Goal: Check status: Check status

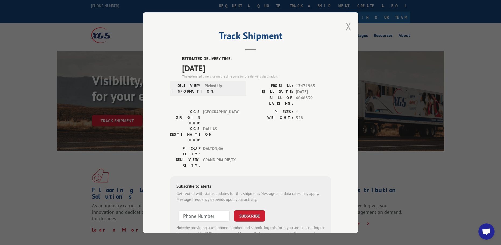
click at [326, 28] on button "Close modal" at bounding box center [349, 26] width 6 height 14
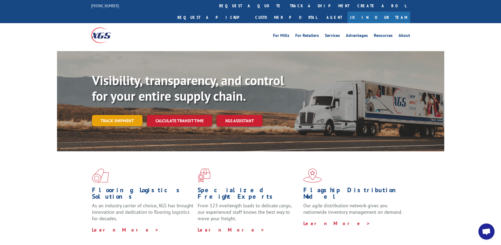
click at [122, 115] on link "Track shipment" at bounding box center [117, 120] width 51 height 11
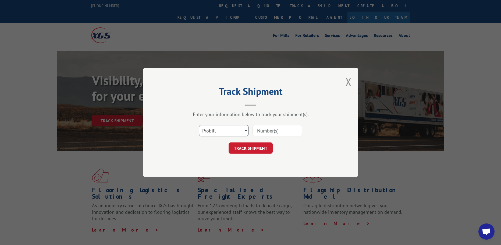
click at [227, 133] on select "Select category... Probill BOL PO" at bounding box center [223, 130] width 49 height 11
select select "po"
click at [199, 125] on select "Select category... Probill BOL PO" at bounding box center [223, 130] width 49 height 11
click at [278, 127] on input at bounding box center [276, 130] width 49 height 11
paste input "295211329"
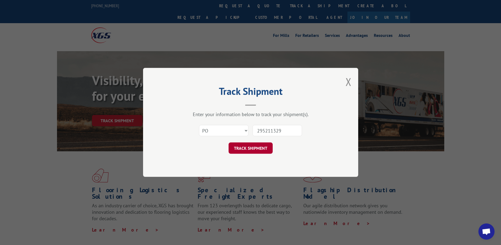
type input "295211329"
click at [248, 146] on button "TRACK SHIPMENT" at bounding box center [251, 148] width 44 height 11
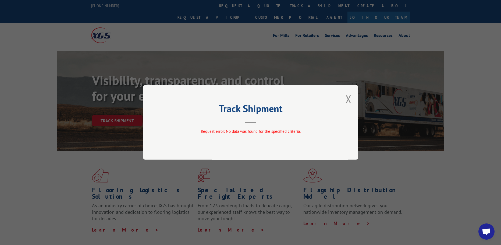
click at [326, 47] on div "Track Shipment Request error: No data was found for the specified criteria." at bounding box center [250, 122] width 501 height 245
click at [326, 103] on button "Close modal" at bounding box center [349, 99] width 6 height 14
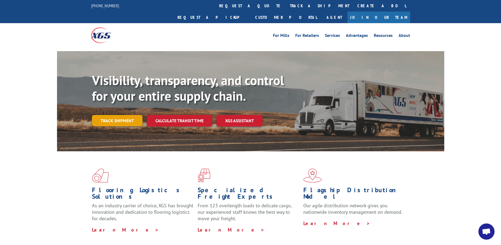
click at [123, 115] on link "Track shipment" at bounding box center [117, 120] width 51 height 11
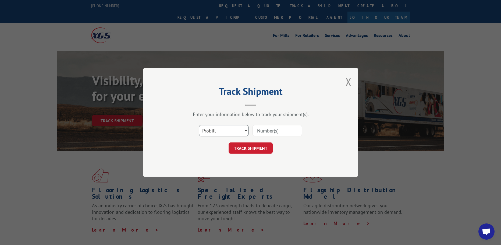
click at [231, 131] on select "Select category... Probill BOL PO" at bounding box center [223, 130] width 49 height 11
select select "po"
click at [199, 125] on select "Select category... Probill BOL PO" at bounding box center [223, 130] width 49 height 11
click at [264, 134] on input at bounding box center [276, 130] width 49 height 11
paste input "295823907"
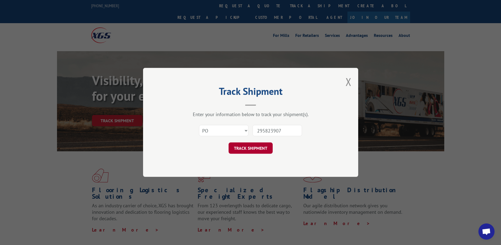
type input "295823907"
click at [246, 148] on button "TRACK SHIPMENT" at bounding box center [251, 148] width 44 height 11
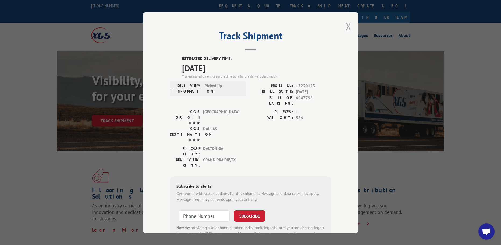
click at [326, 28] on button "Close modal" at bounding box center [349, 26] width 6 height 14
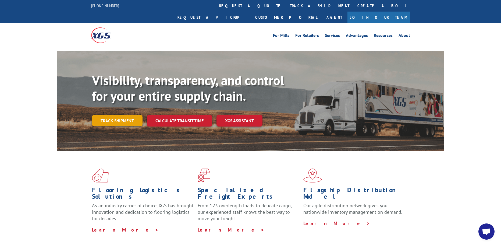
click at [122, 115] on link "Track shipment" at bounding box center [117, 120] width 51 height 11
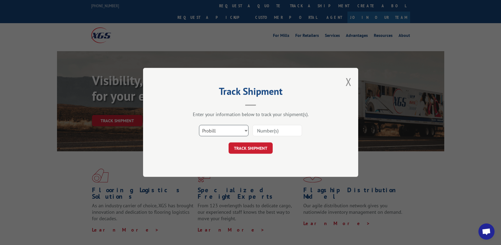
click at [220, 131] on select "Select category... Probill BOL PO" at bounding box center [223, 130] width 49 height 11
select select "po"
click at [199, 125] on select "Select category... Probill BOL PO" at bounding box center [223, 130] width 49 height 11
click at [271, 131] on input at bounding box center [276, 130] width 49 height 11
paste input "295823907"
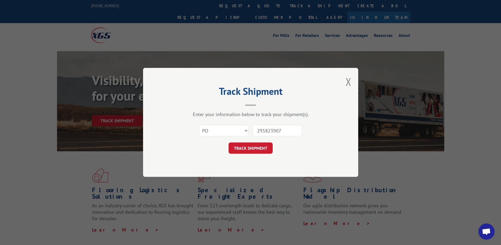
type input "295823907"
click at [251, 149] on button "TRACK SHIPMENT" at bounding box center [251, 148] width 44 height 11
